Goal: Task Accomplishment & Management: Complete application form

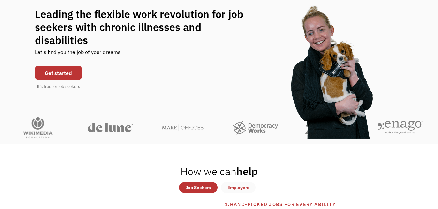
scroll to position [70, 0]
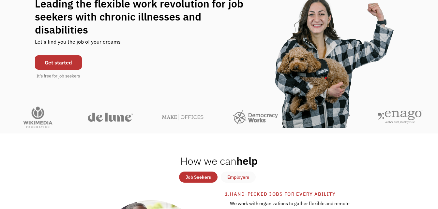
click at [65, 56] on link "Get started" at bounding box center [58, 62] width 47 height 14
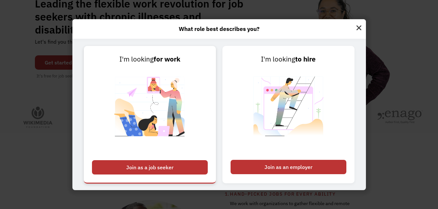
click at [166, 165] on div "Join as a job seeker" at bounding box center [150, 168] width 116 height 14
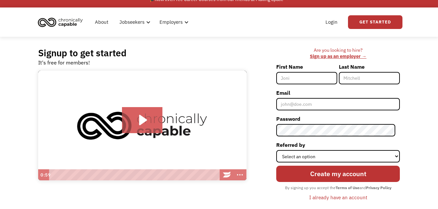
scroll to position [8, 0]
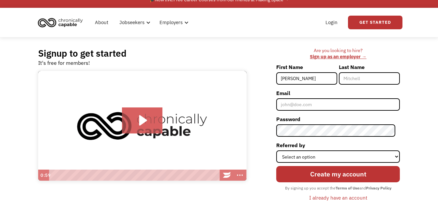
type input "[PERSON_NAME]"
click at [407, 94] on div "Signup to get started It's free for members! Click for sound @keyframes VOLUME_…" at bounding box center [219, 128] width 382 height 182
click at [374, 83] on input "Last Name" at bounding box center [369, 78] width 61 height 12
type input "Gordoni"
click at [318, 106] on input "Email" at bounding box center [338, 105] width 124 height 12
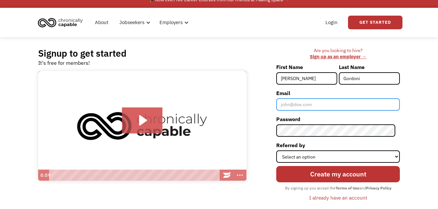
type input "[EMAIL_ADDRESS][DOMAIN_NAME]"
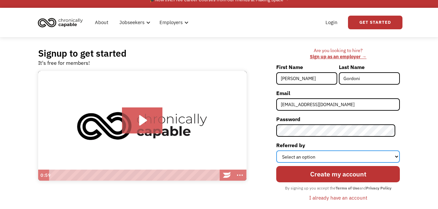
click at [351, 156] on select "Select an option Instagram Facebook Twitter Search Engine News Article Word of …" at bounding box center [338, 157] width 124 height 12
select select "Other"
click at [281, 151] on select "Select an option Instagram Facebook Twitter Search Engine News Article Word of …" at bounding box center [338, 157] width 124 height 12
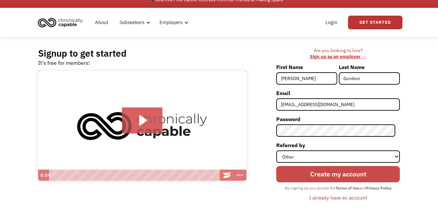
click at [346, 173] on input "Create my account" at bounding box center [338, 174] width 124 height 16
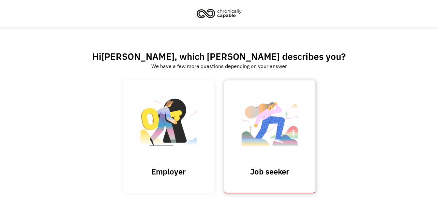
click at [288, 145] on img at bounding box center [269, 126] width 65 height 64
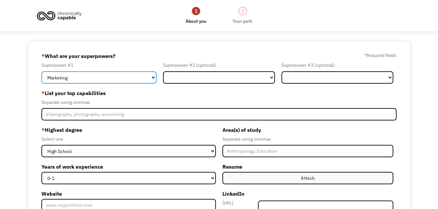
click at [150, 78] on select "Marketing Human Resources Finance Technology Operations Sales Industrial & Manu…" at bounding box center [98, 77] width 115 height 12
